Goal: Task Accomplishment & Management: Manage account settings

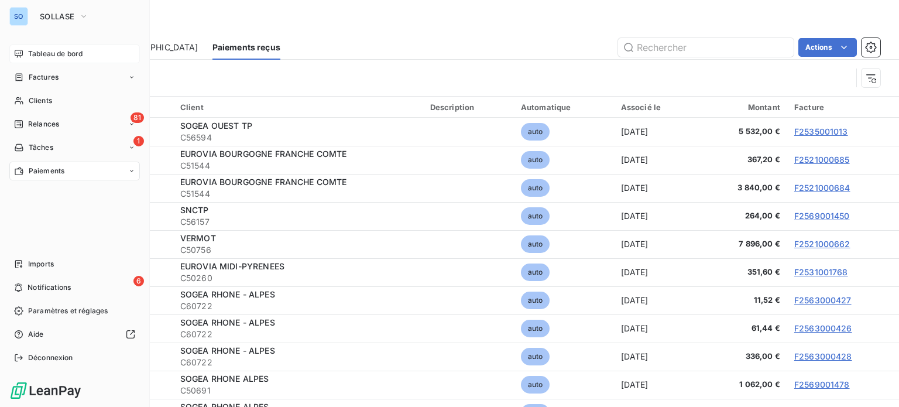
click at [34, 56] on span "Tableau de bord" at bounding box center [55, 54] width 54 height 11
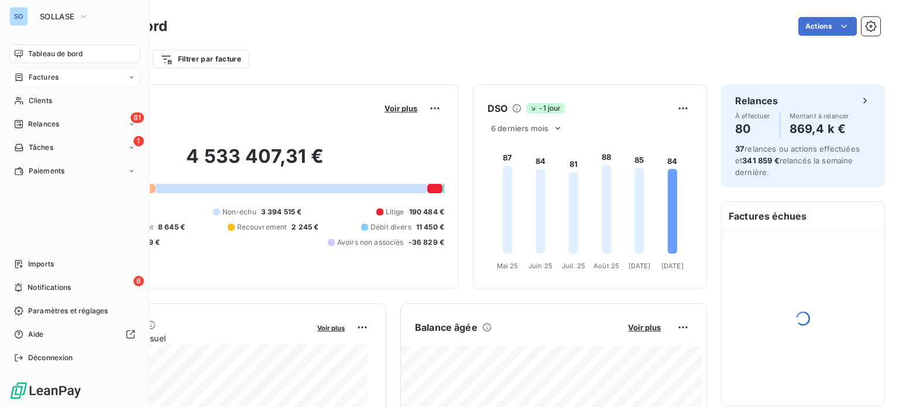
click at [30, 80] on span "Factures" at bounding box center [44, 77] width 30 height 11
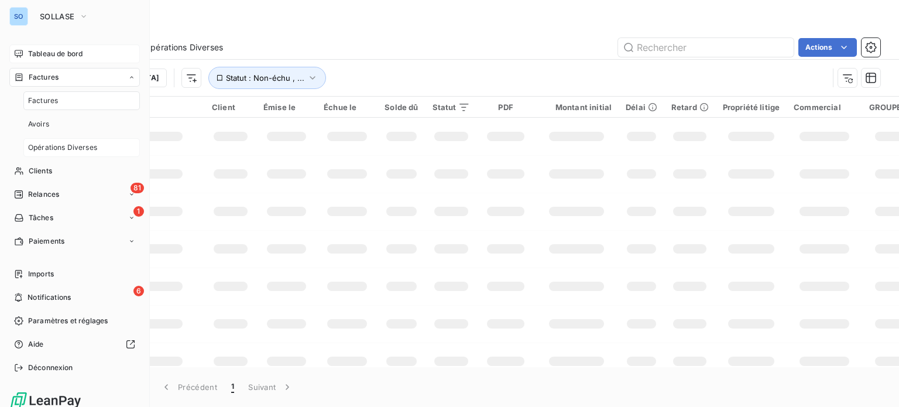
click at [60, 148] on span "Opérations Diverses" at bounding box center [62, 147] width 69 height 11
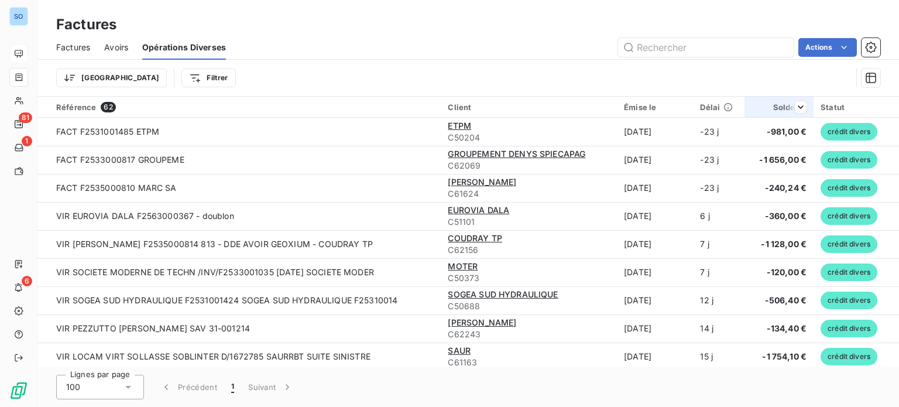
drag, startPoint x: 764, startPoint y: 108, endPoint x: 755, endPoint y: 101, distance: 11.7
click at [757, 101] on th "Solde dû" at bounding box center [779, 107] width 69 height 21
click at [765, 108] on div "Solde dû" at bounding box center [779, 106] width 55 height 9
click at [788, 107] on html "SO 81 1 6 Factures Factures Avoirs Opérations Diverses Actions Trier Filtrer Ré…" at bounding box center [449, 203] width 899 height 407
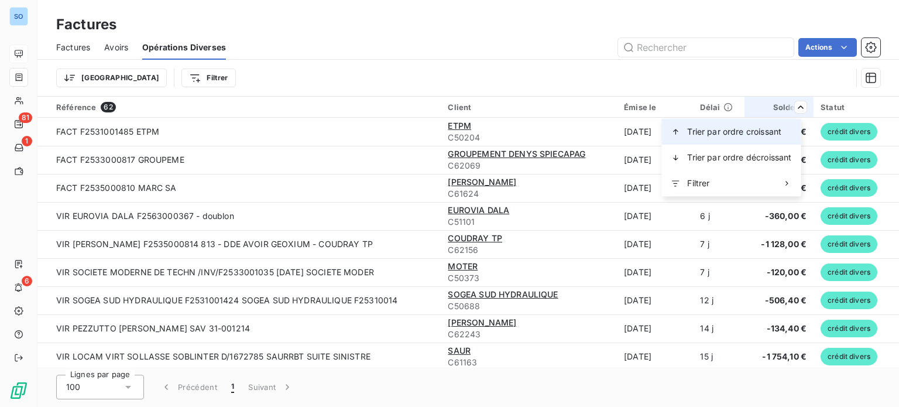
click at [769, 131] on span "Trier par ordre croissant" at bounding box center [734, 132] width 94 height 12
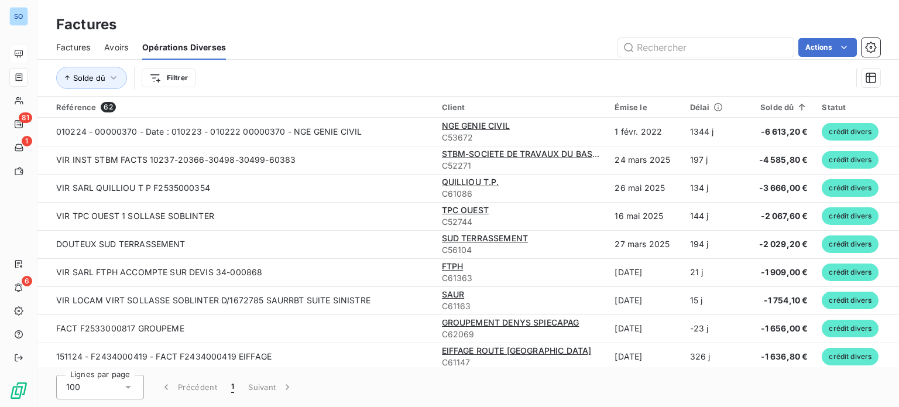
click at [769, 131] on td "-6 613,20 €" at bounding box center [775, 132] width 82 height 28
click at [783, 103] on icon at bounding box center [788, 107] width 12 height 12
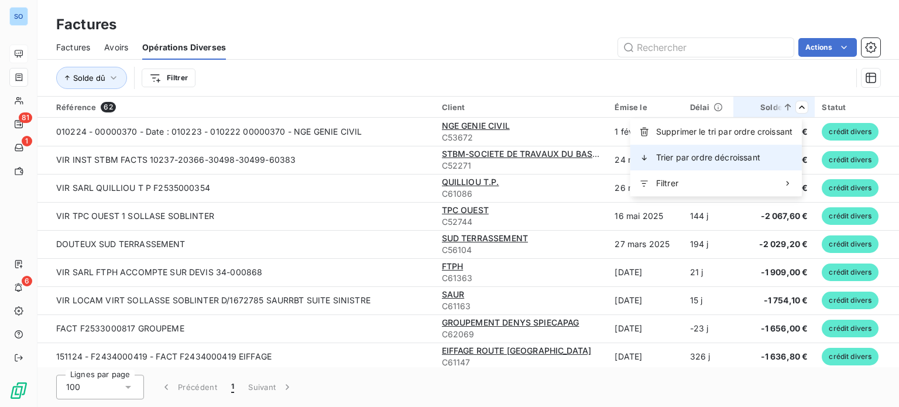
click at [772, 157] on div "Trier par ordre décroissant" at bounding box center [717, 158] width 172 height 26
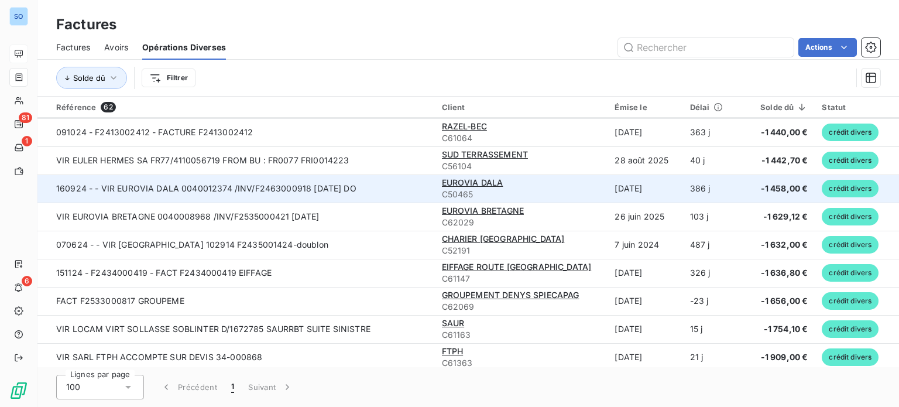
scroll to position [1405, 0]
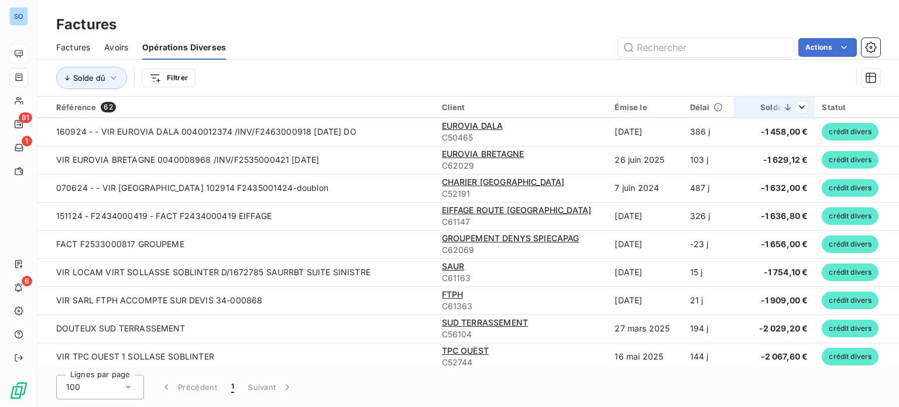
click at [782, 111] on icon at bounding box center [788, 107] width 12 height 12
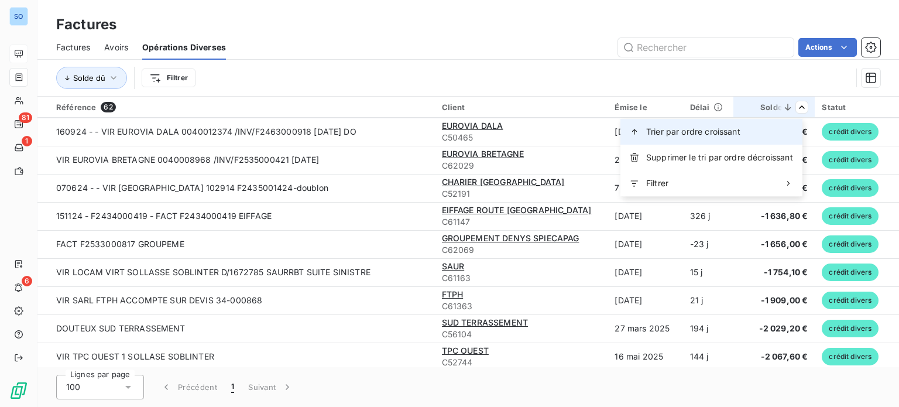
click at [758, 132] on div "Trier par ordre croissant" at bounding box center [712, 132] width 182 height 26
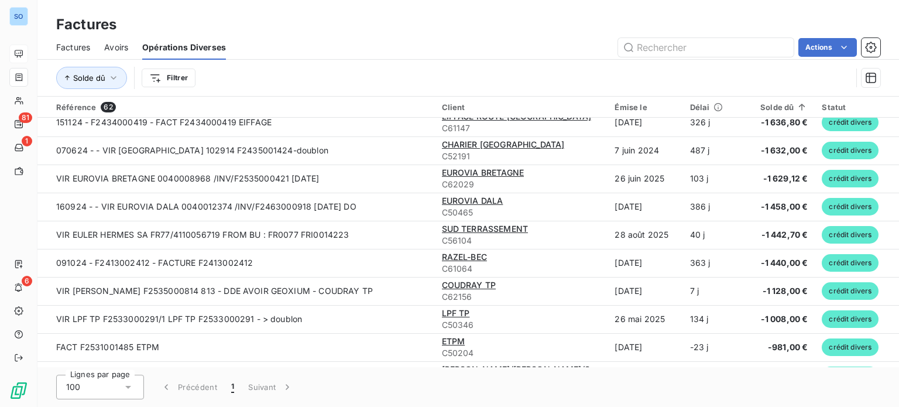
scroll to position [0, 0]
